Goal: Transaction & Acquisition: Purchase product/service

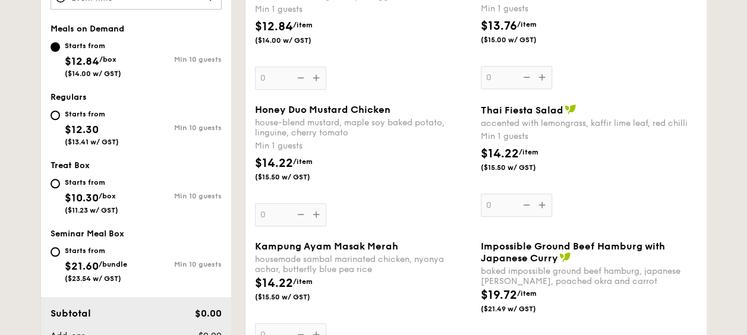
click at [639, 165] on div "$14.22 /item ($15.50 w/ GST)" at bounding box center [589, 166] width 226 height 42
click at [552, 194] on input "0" at bounding box center [516, 205] width 71 height 23
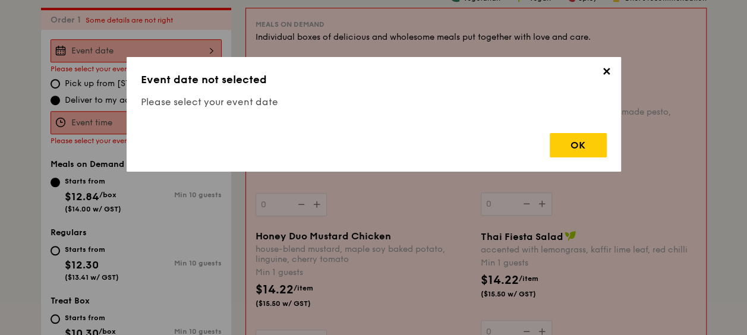
scroll to position [351, 0]
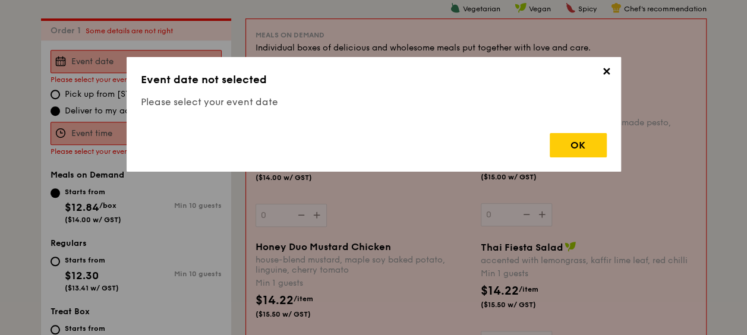
click at [611, 75] on span "✕" at bounding box center [606, 73] width 17 height 17
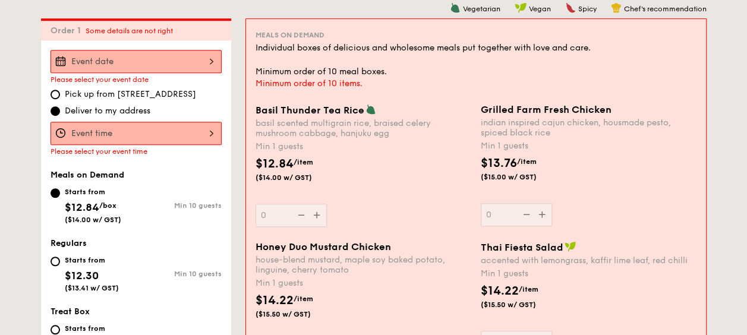
click at [318, 214] on div "Basil Thunder Tea [PERSON_NAME] scented multigrain rice, braised celery mushroo…" at bounding box center [363, 165] width 216 height 123
click at [318, 214] on input "0" at bounding box center [290, 215] width 71 height 23
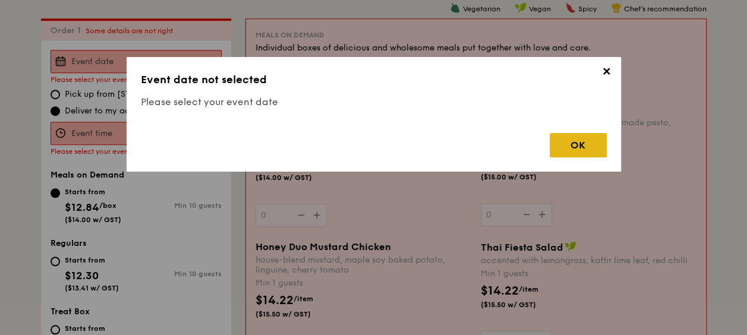
click at [573, 144] on div "OK" at bounding box center [578, 145] width 57 height 24
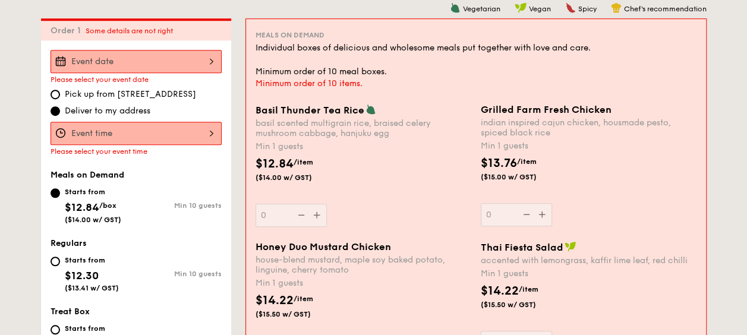
click at [86, 123] on div at bounding box center [136, 133] width 171 height 23
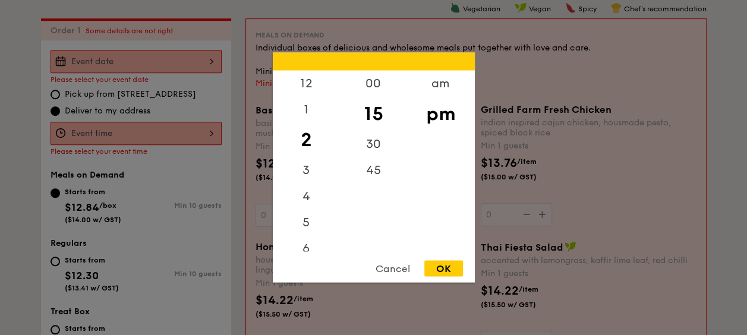
drag, startPoint x: 154, startPoint y: 89, endPoint x: 158, endPoint y: 63, distance: 25.8
click at [154, 86] on div at bounding box center [373, 167] width 747 height 335
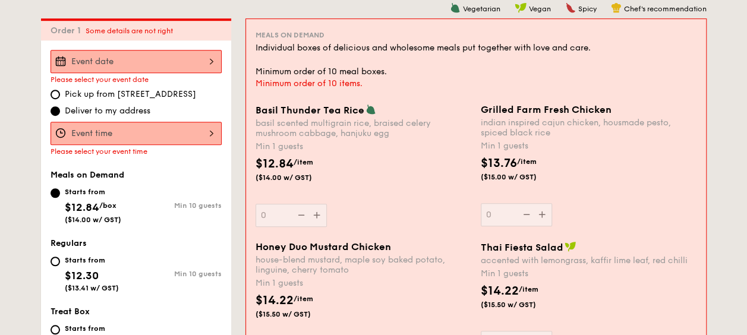
click at [158, 62] on div at bounding box center [373, 167] width 747 height 335
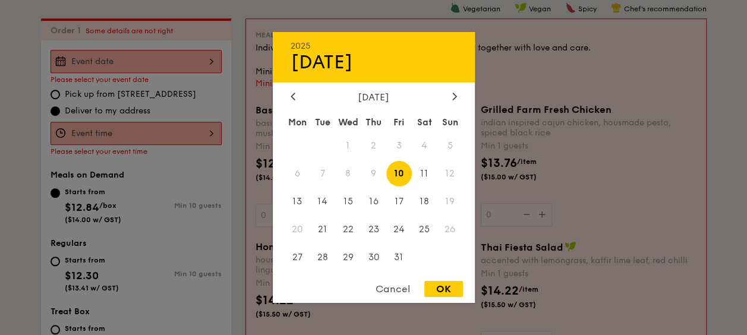
click at [158, 62] on div "2025 Oct [DATE] Tue Wed Thu Fri Sat Sun 1 2 3 4 5 6 7 8 9 10 11 12 13 14 15 16 …" at bounding box center [136, 61] width 171 height 23
click at [298, 229] on span "20" at bounding box center [298, 229] width 26 height 26
click at [383, 288] on div "Cancel" at bounding box center [393, 289] width 58 height 16
click at [151, 61] on div "2025 Oct [DATE] Tue Wed Thu Fri Sat Sun 1 2 3 4 5 6 7 8 9 10 11 12 13 14 15 16 …" at bounding box center [136, 61] width 171 height 23
click at [295, 226] on span "20" at bounding box center [298, 229] width 26 height 26
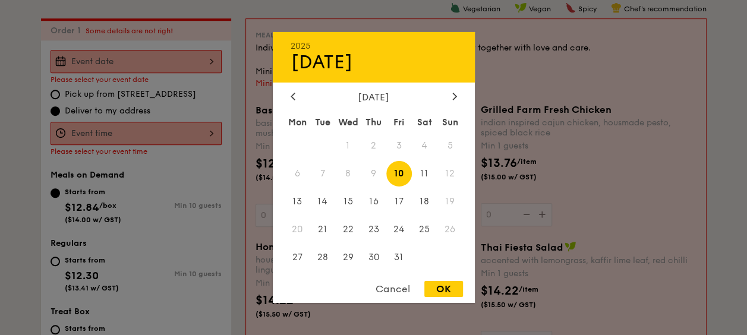
click at [399, 285] on div "Cancel" at bounding box center [393, 289] width 58 height 16
